Goal: Task Accomplishment & Management: Complete application form

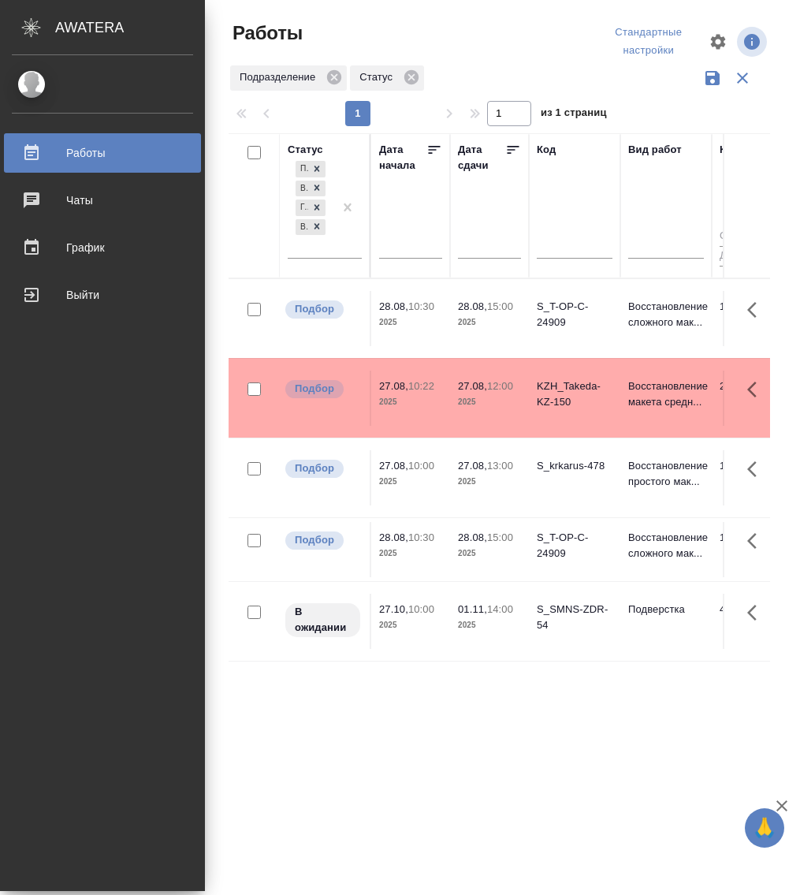
drag, startPoint x: 41, startPoint y: 551, endPoint x: 45, endPoint y: 541, distance: 10.2
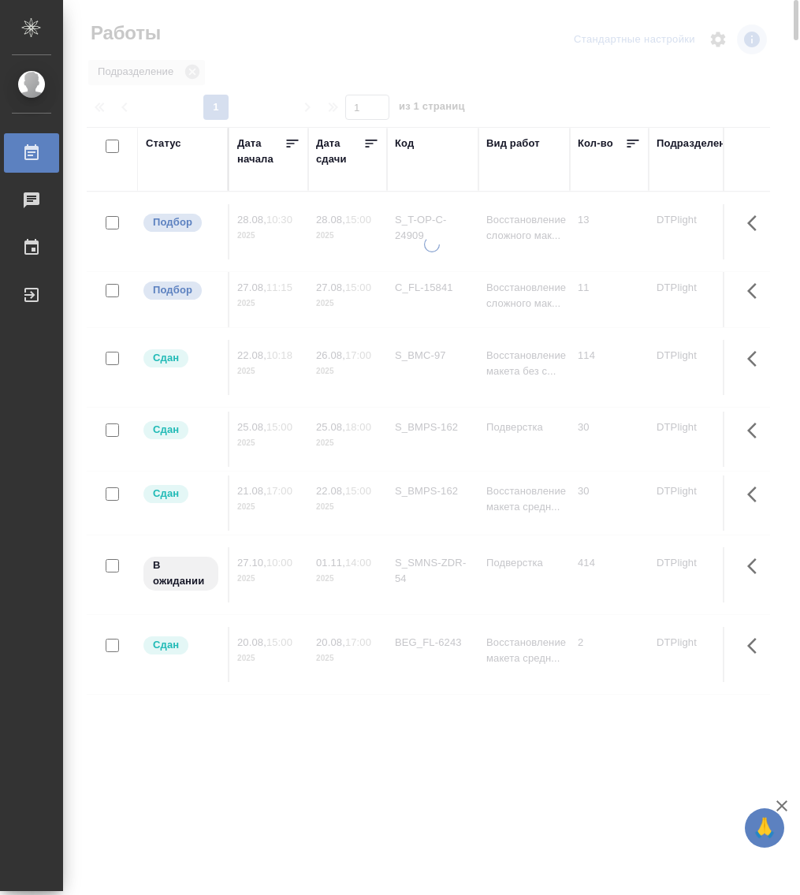
drag, startPoint x: 158, startPoint y: 143, endPoint x: 162, endPoint y: 233, distance: 90.7
click at [158, 143] on div "Статус" at bounding box center [163, 144] width 35 height 16
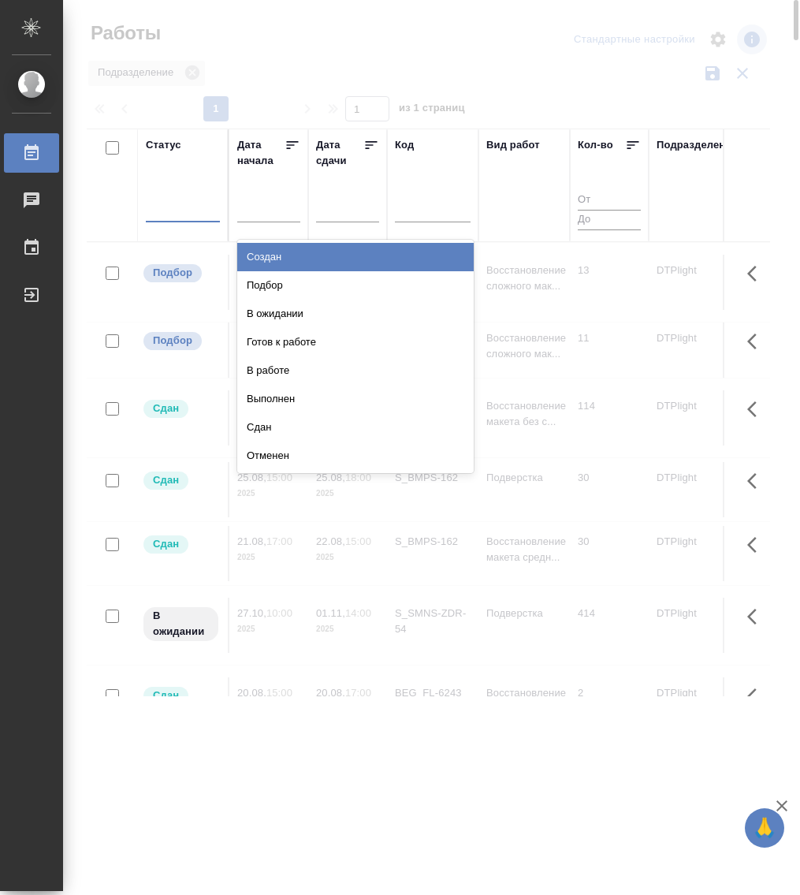
click at [174, 168] on div at bounding box center [183, 207] width 74 height 30
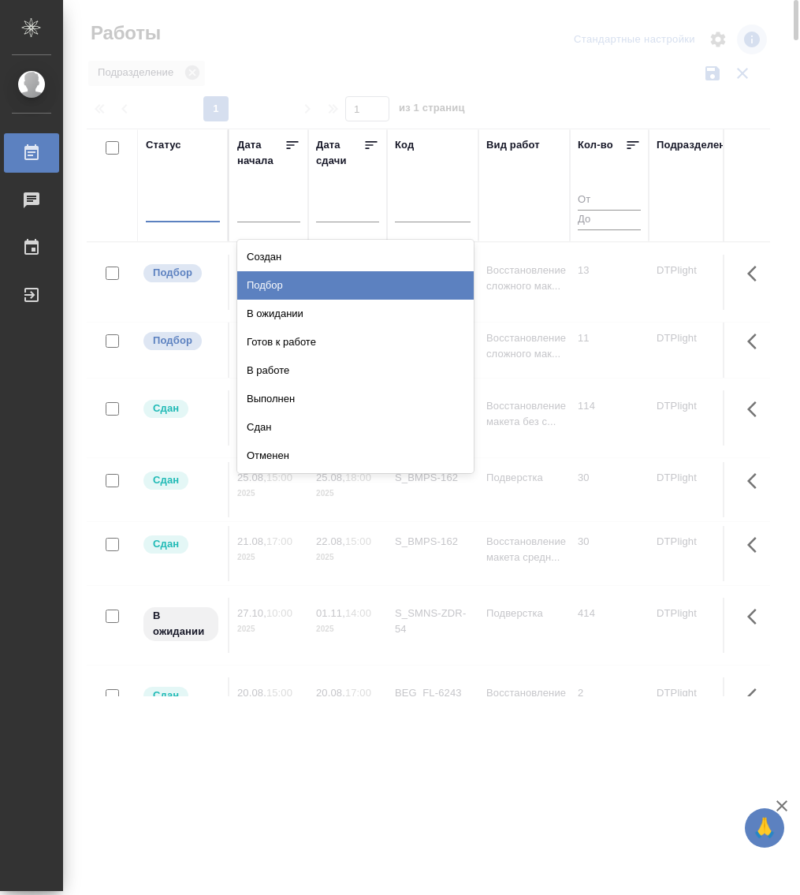
click at [292, 168] on div "Подбор" at bounding box center [355, 285] width 236 height 28
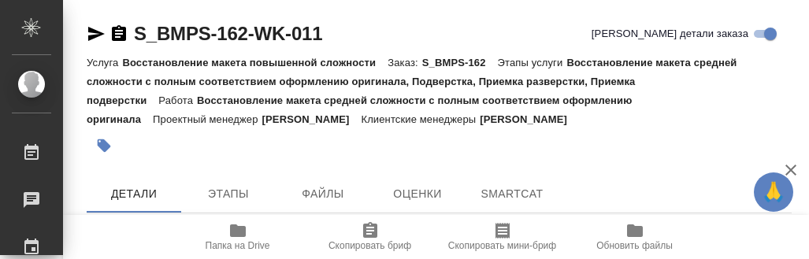
type textarea "x"
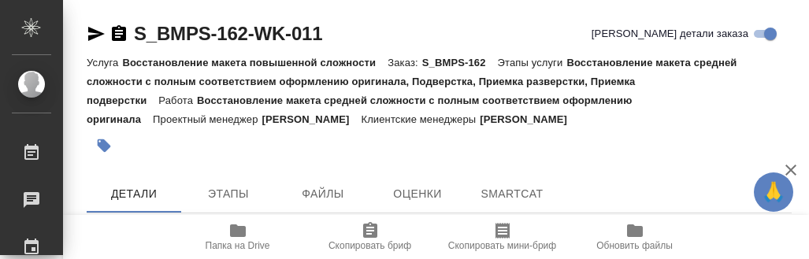
type textarea "x"
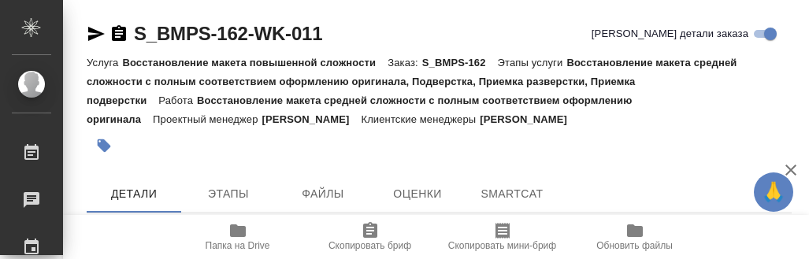
type textarea "x"
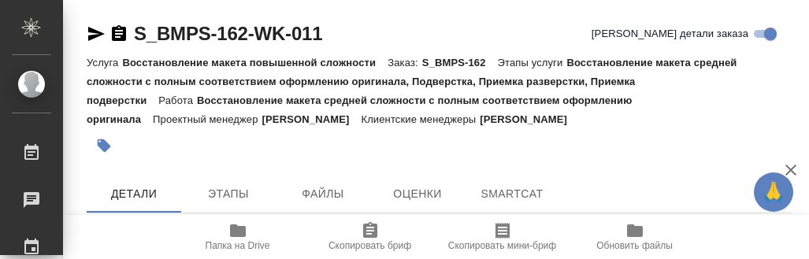
type textarea "x"
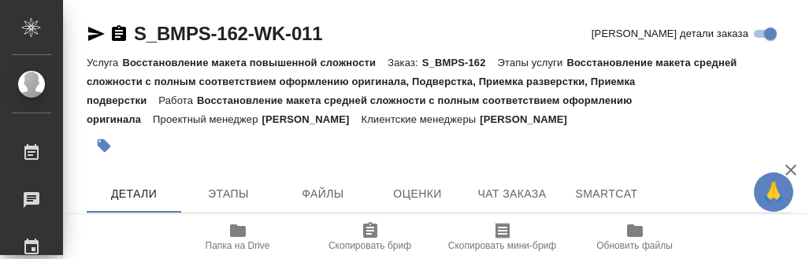
type textarea "x"
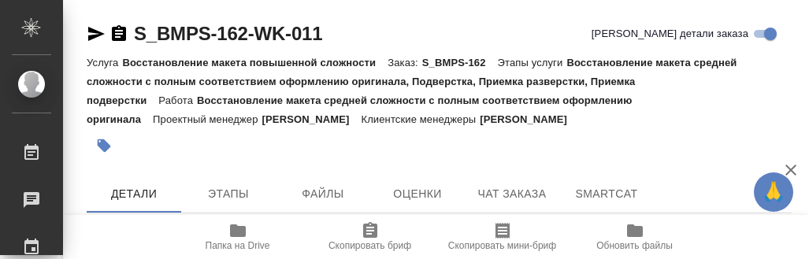
type textarea "x"
